Goal: Task Accomplishment & Management: Use online tool/utility

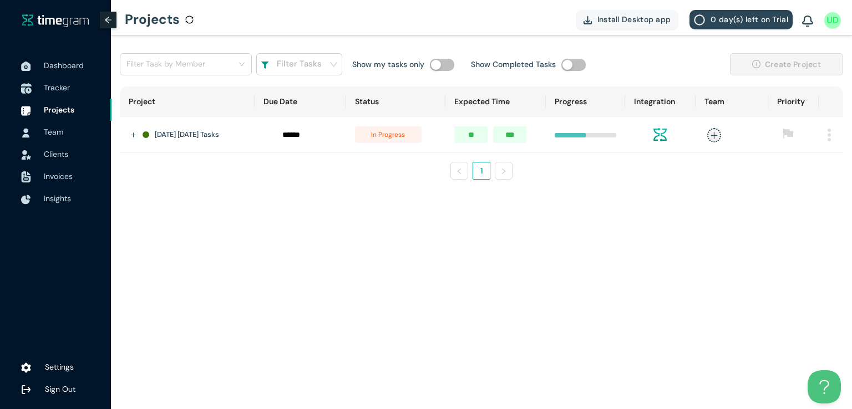
click at [59, 87] on span "Tracker" at bounding box center [57, 88] width 26 height 10
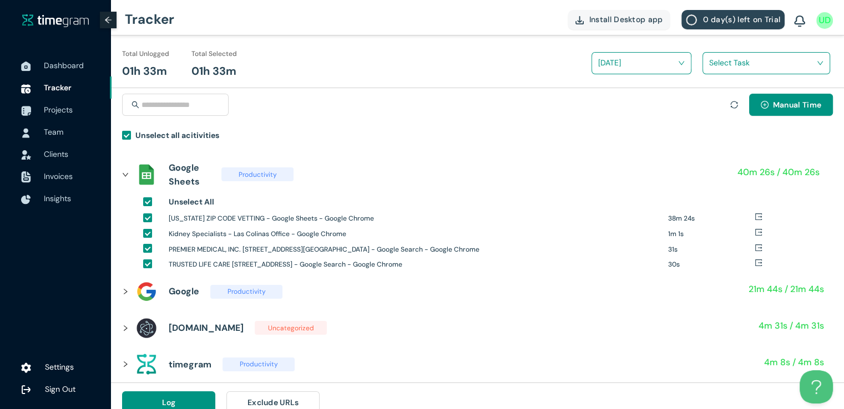
click at [710, 68] on input "search" at bounding box center [762, 62] width 107 height 17
click at [709, 100] on div "Zipcodes Vetting" at bounding box center [766, 104] width 126 height 18
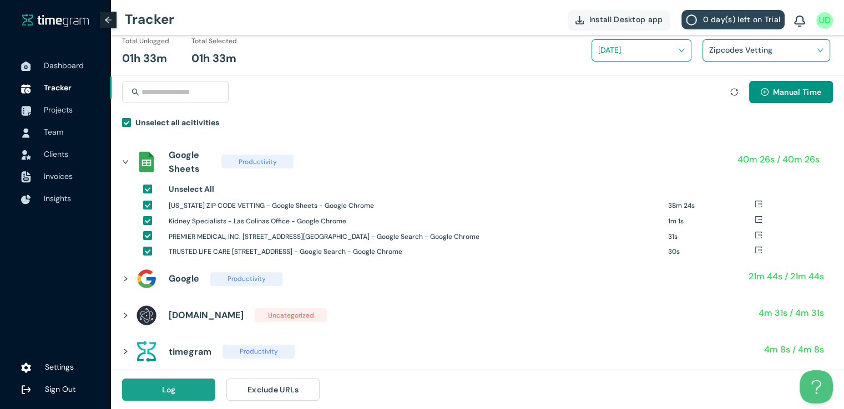
click at [189, 390] on button "Log" at bounding box center [168, 390] width 93 height 22
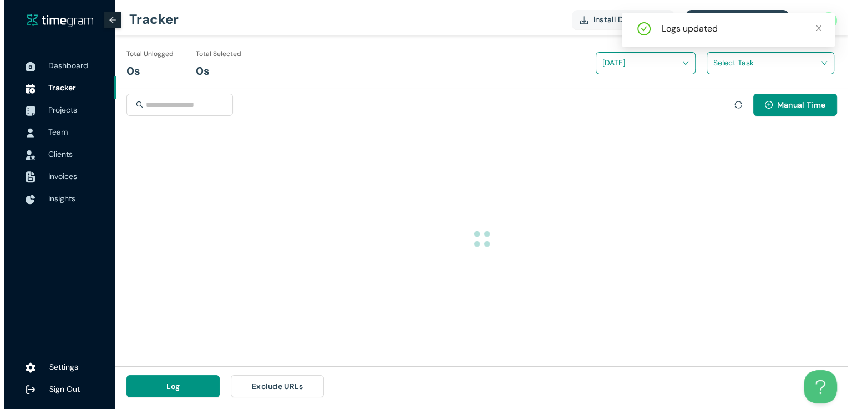
scroll to position [0, 0]
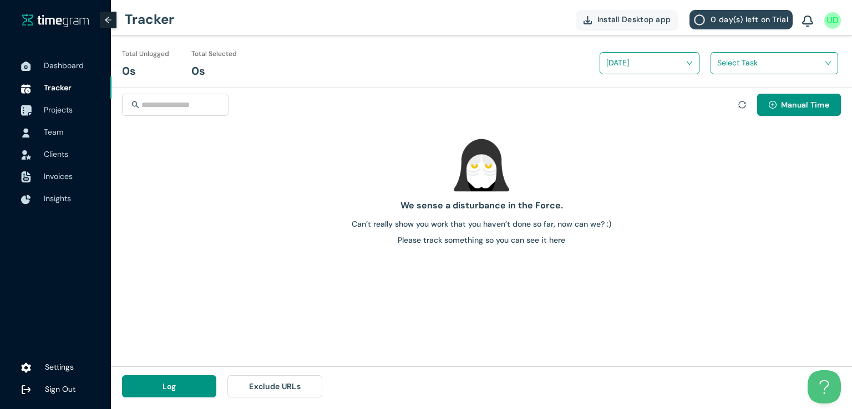
click at [53, 112] on span "Projects" at bounding box center [58, 110] width 29 height 10
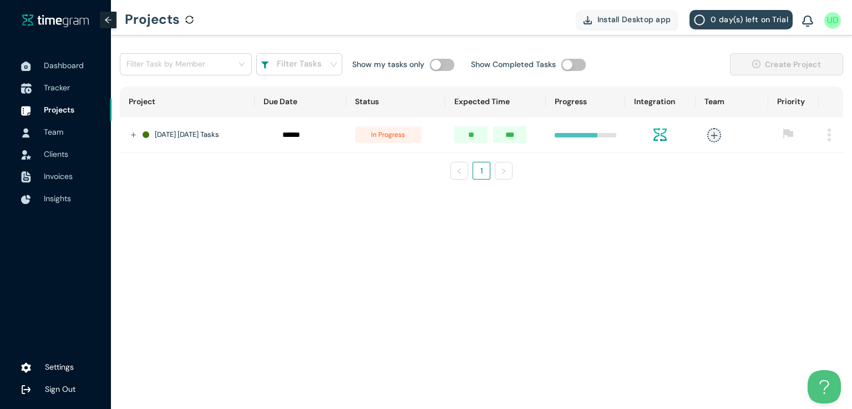
click at [55, 82] on span "Tracker" at bounding box center [73, 88] width 59 height 22
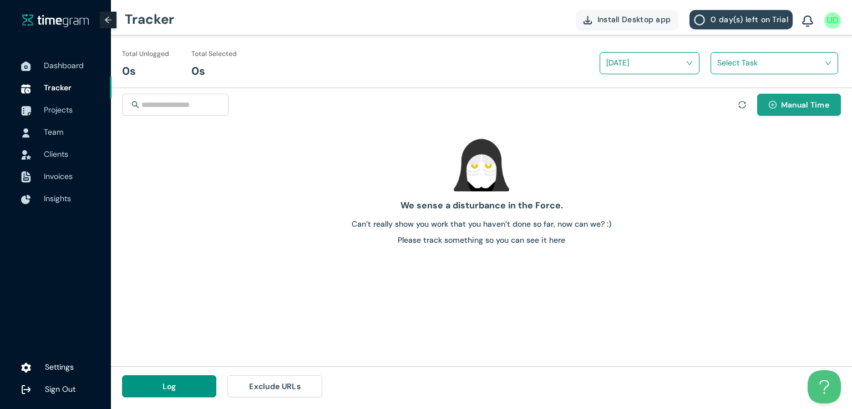
click at [784, 107] on span "Manual Time" at bounding box center [805, 105] width 48 height 12
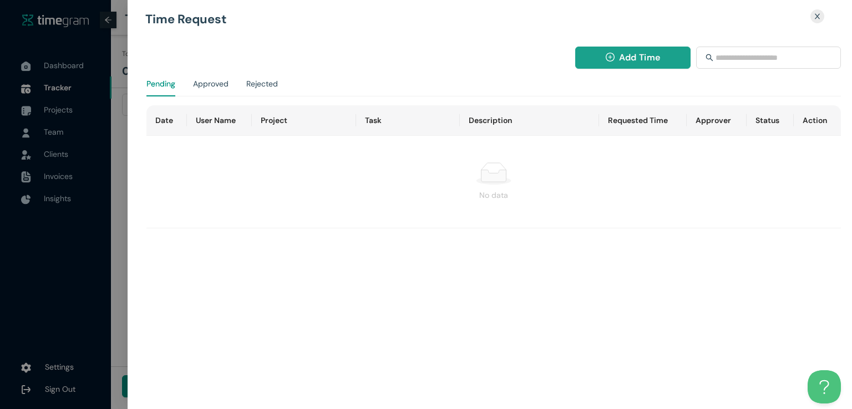
click at [623, 60] on span "Add Time" at bounding box center [639, 57] width 41 height 14
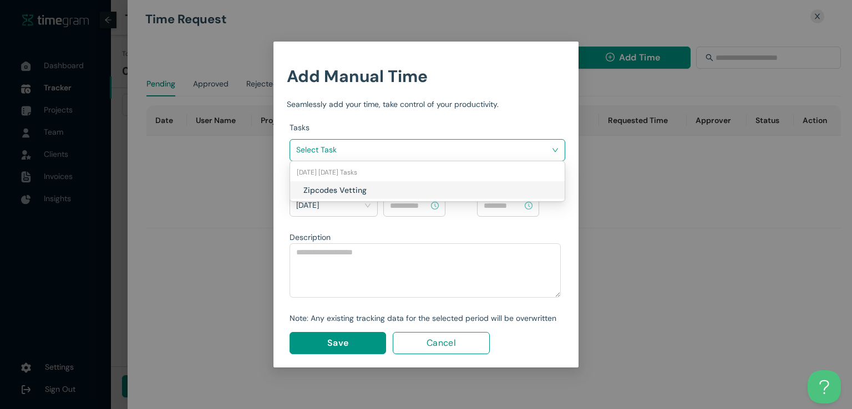
click at [458, 153] on input "search" at bounding box center [423, 149] width 255 height 17
click at [386, 194] on h1 "Zipcodes Vetting" at bounding box center [368, 190] width 130 height 12
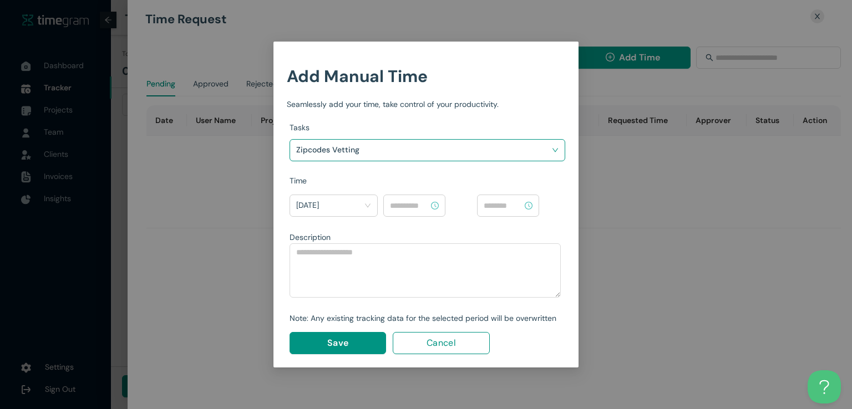
click at [406, 206] on input at bounding box center [409, 206] width 39 height 12
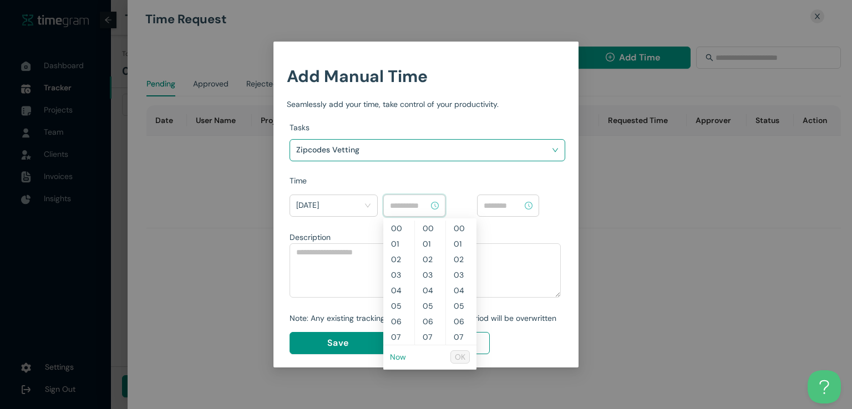
click at [399, 358] on link "Now" at bounding box center [398, 357] width 16 height 10
click at [396, 205] on input "********" at bounding box center [409, 206] width 39 height 12
click at [407, 205] on input "********" at bounding box center [409, 206] width 39 height 12
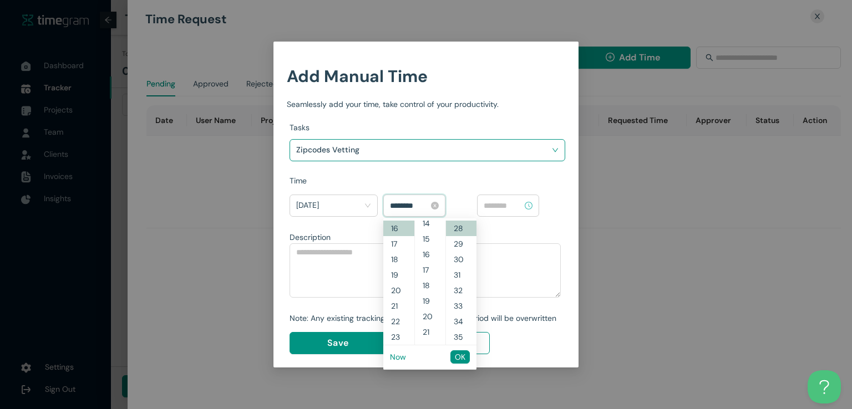
scroll to position [0, 0]
click at [465, 358] on span "OK" at bounding box center [460, 357] width 11 height 12
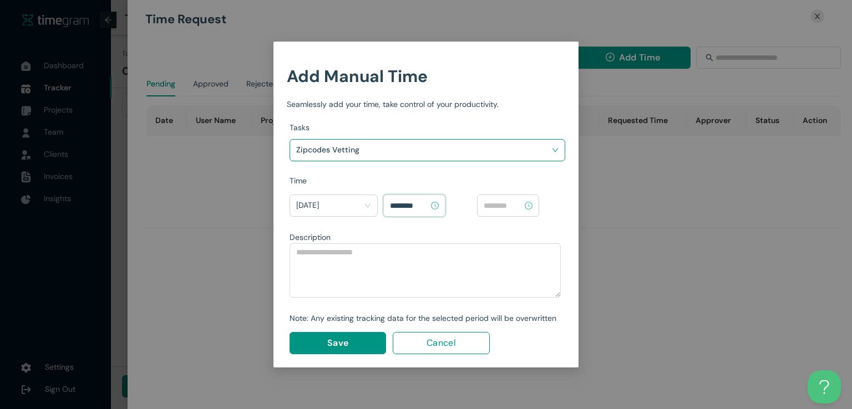
type input "********"
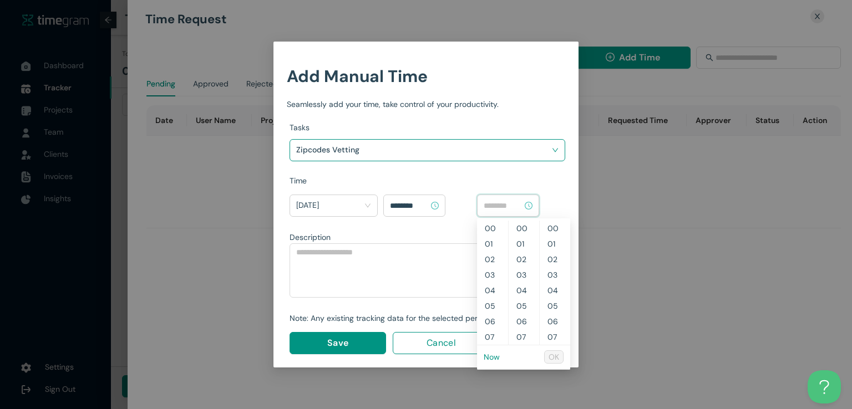
click at [503, 202] on input at bounding box center [503, 206] width 39 height 12
click at [489, 361] on link "Now" at bounding box center [492, 357] width 16 height 10
type input "********"
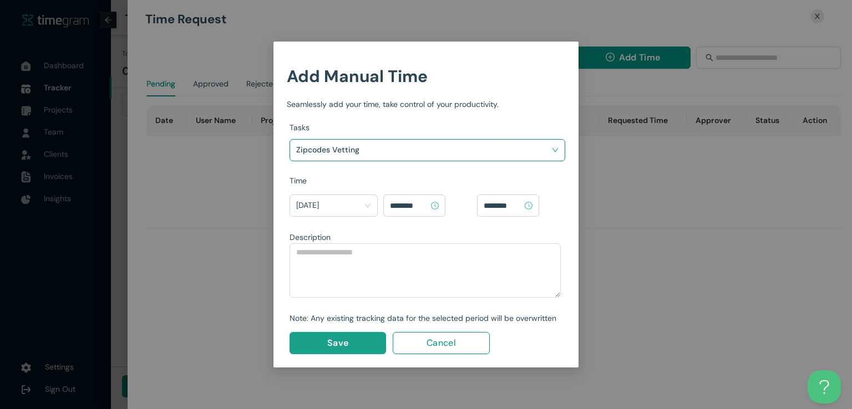
click at [359, 341] on button "Save" at bounding box center [338, 343] width 97 height 22
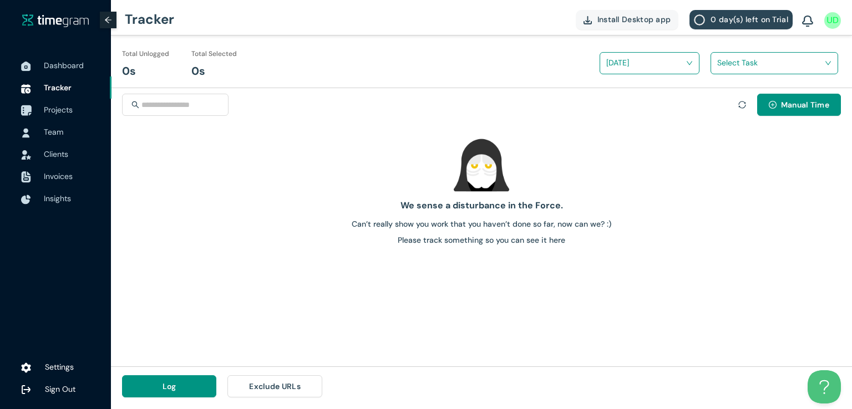
click at [54, 108] on span "Projects" at bounding box center [58, 110] width 29 height 10
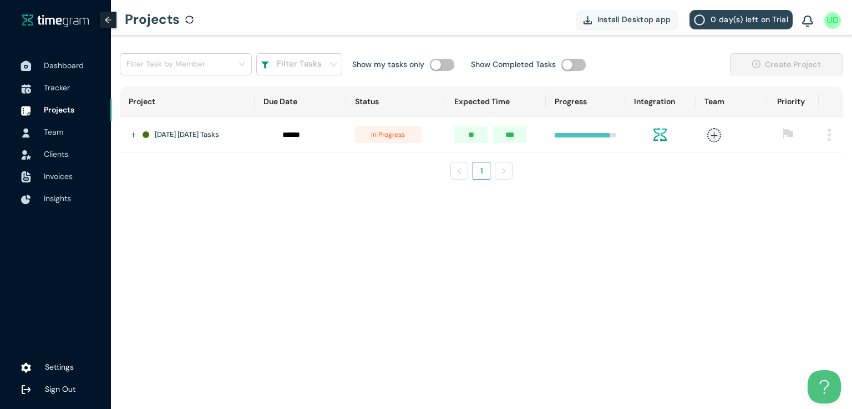
click at [62, 71] on span "Dashboard" at bounding box center [73, 65] width 59 height 22
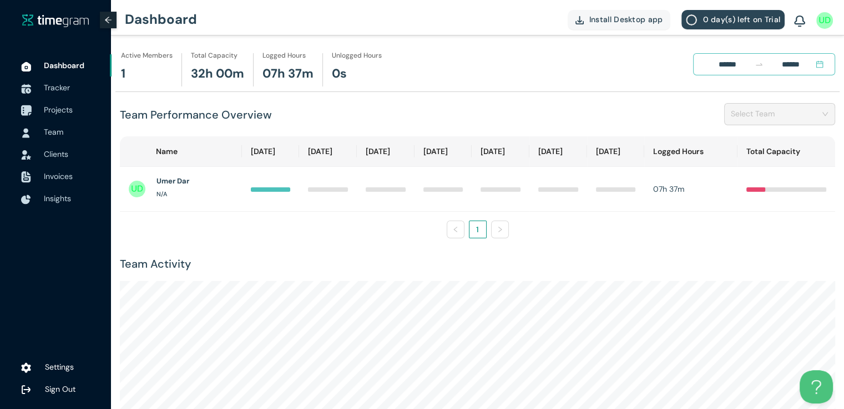
click at [59, 108] on span "Projects" at bounding box center [58, 110] width 29 height 10
